Goal: Task Accomplishment & Management: Use online tool/utility

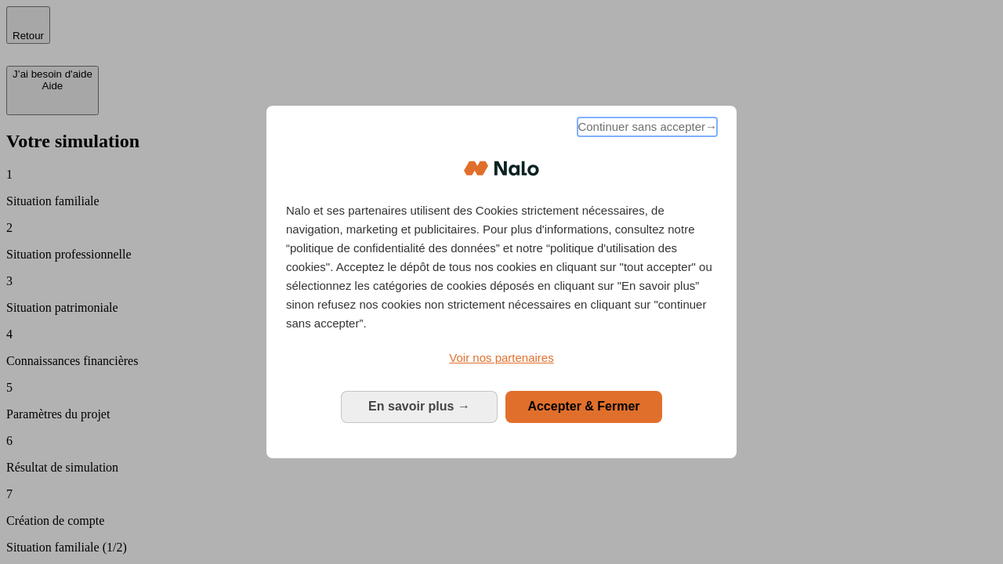
click at [646, 129] on span "Continuer sans accepter →" at bounding box center [646, 127] width 139 height 19
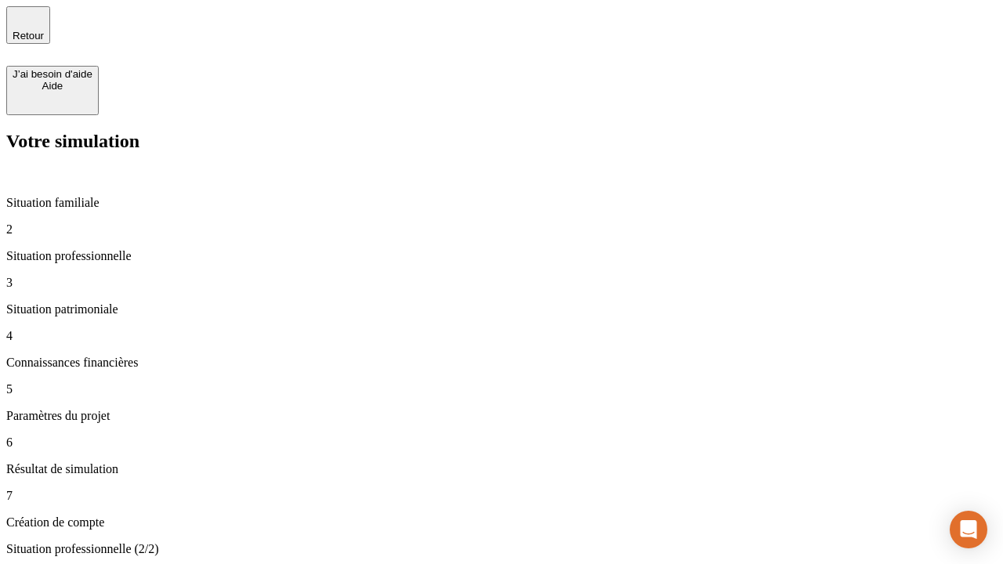
type input "30 000"
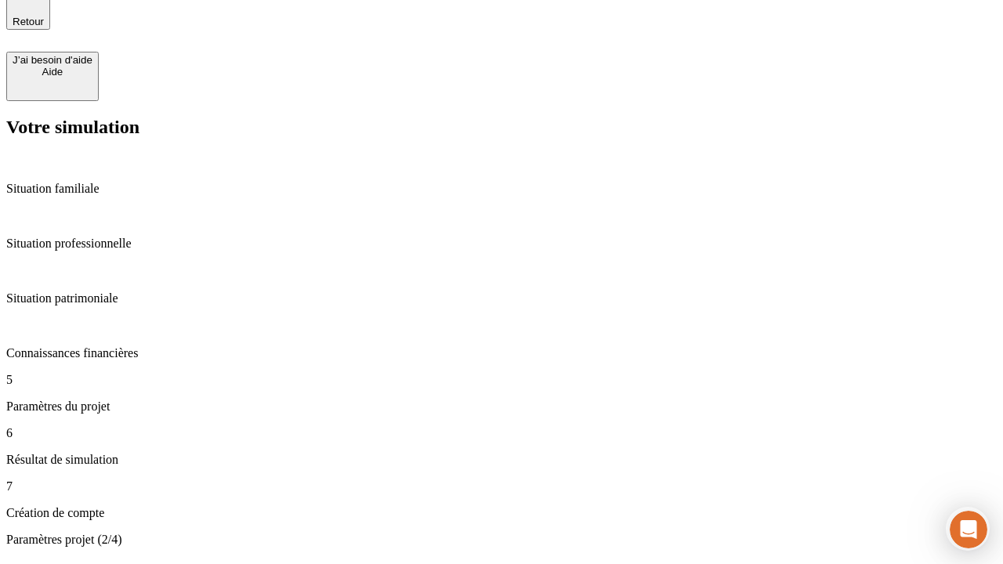
type input "25"
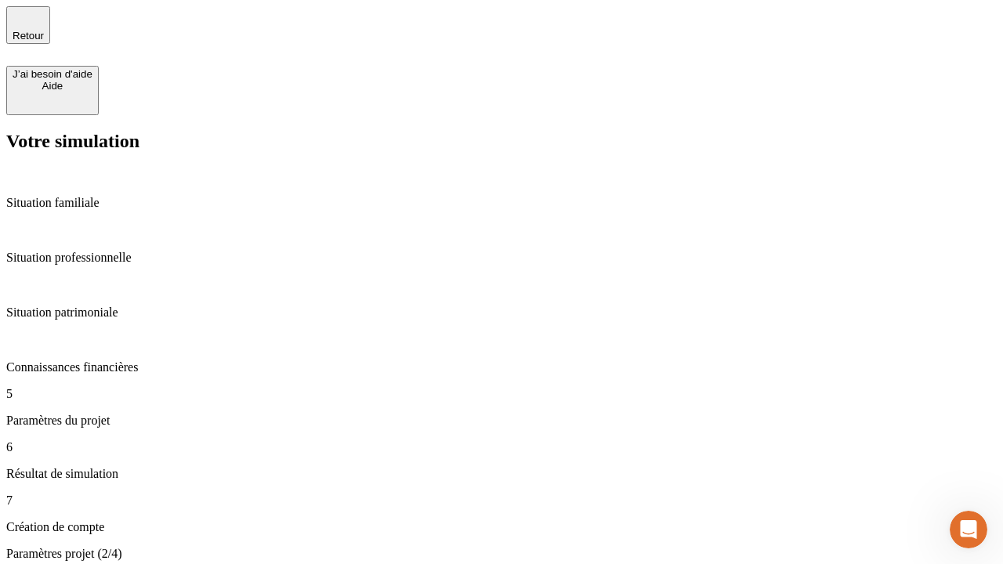
type input "1 000"
type input "640"
